Goal: Communication & Community: Share content

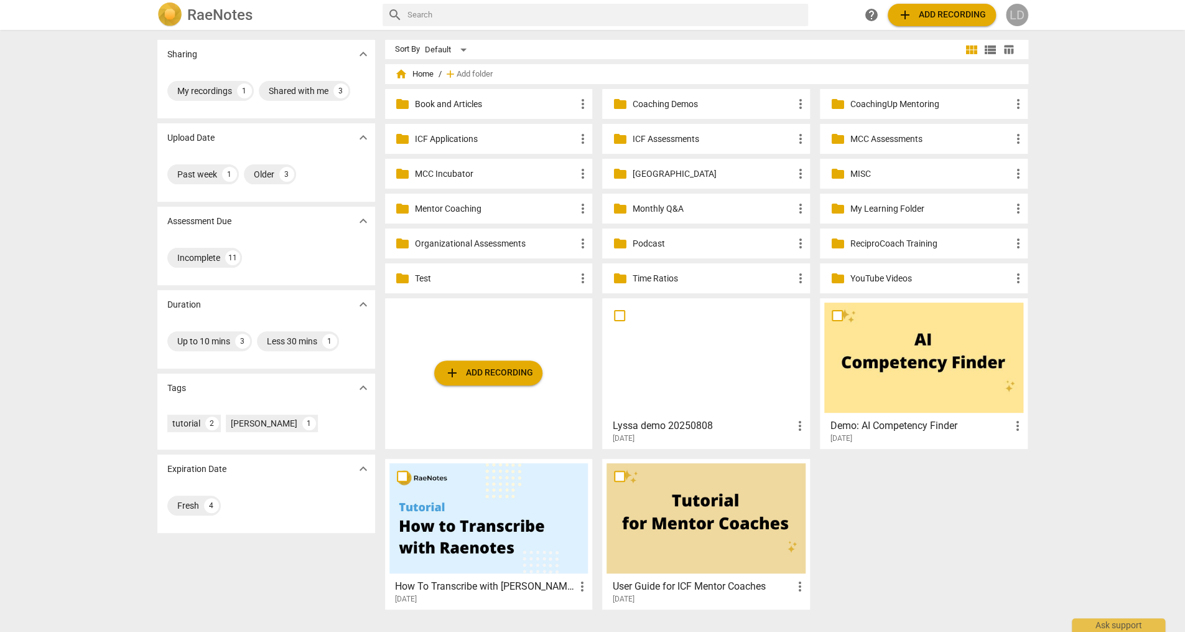
click at [1019, 12] on div "LD" at bounding box center [1017, 15] width 22 height 22
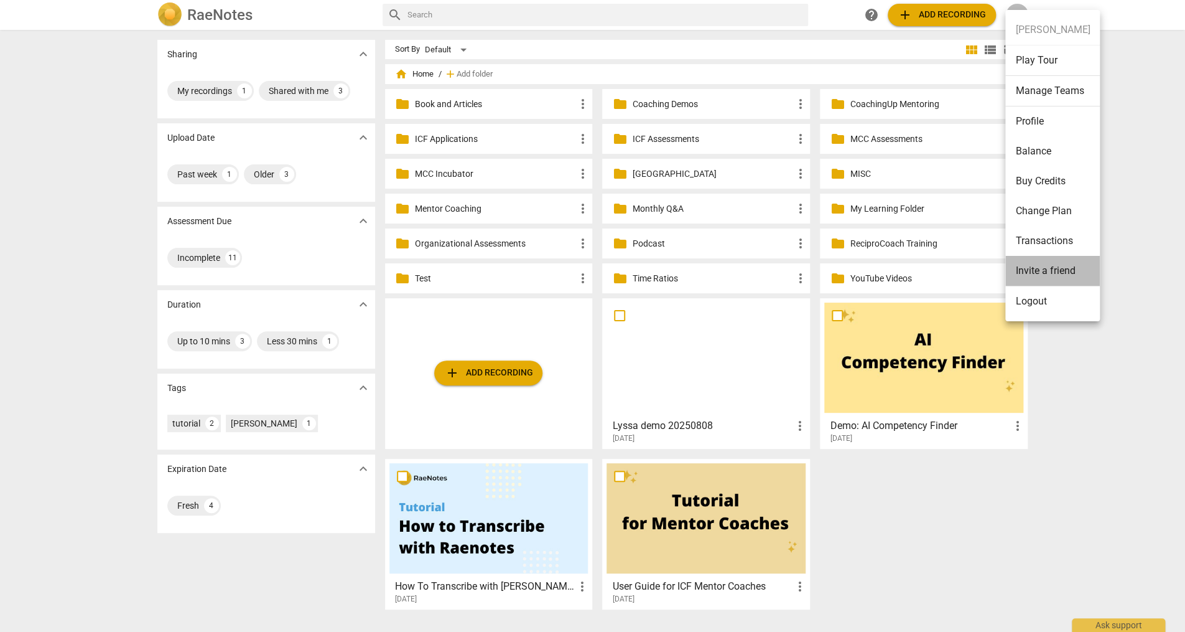
click at [1085, 261] on li "Invite a friend" at bounding box center [1052, 271] width 95 height 30
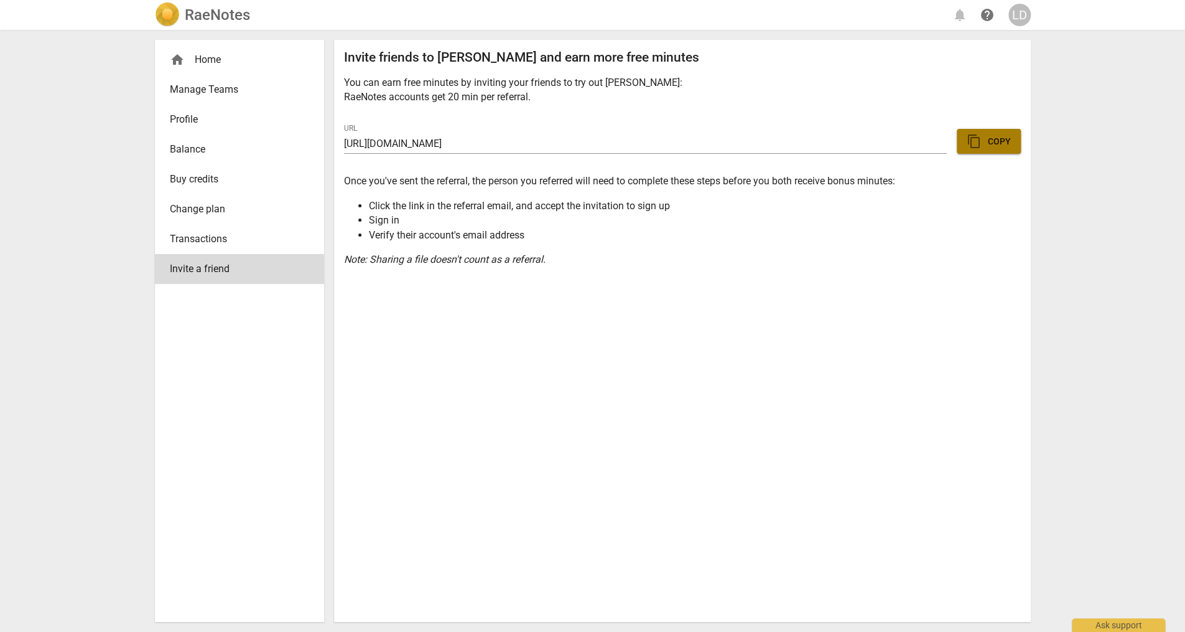
click at [994, 149] on span "content_copy Copy" at bounding box center [989, 141] width 44 height 15
